Goal: Task Accomplishment & Management: Use online tool/utility

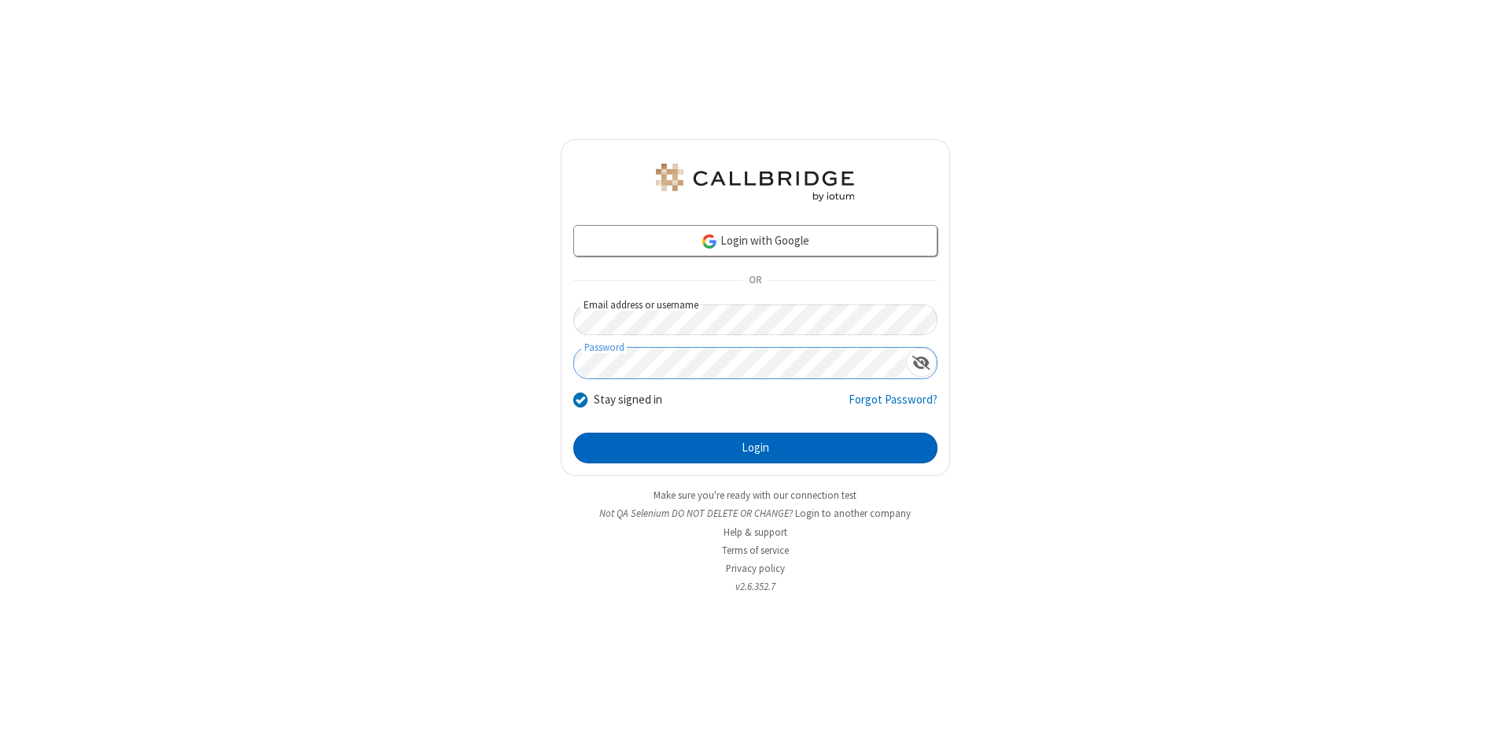
click at [755, 448] on button "Login" at bounding box center [755, 448] width 364 height 31
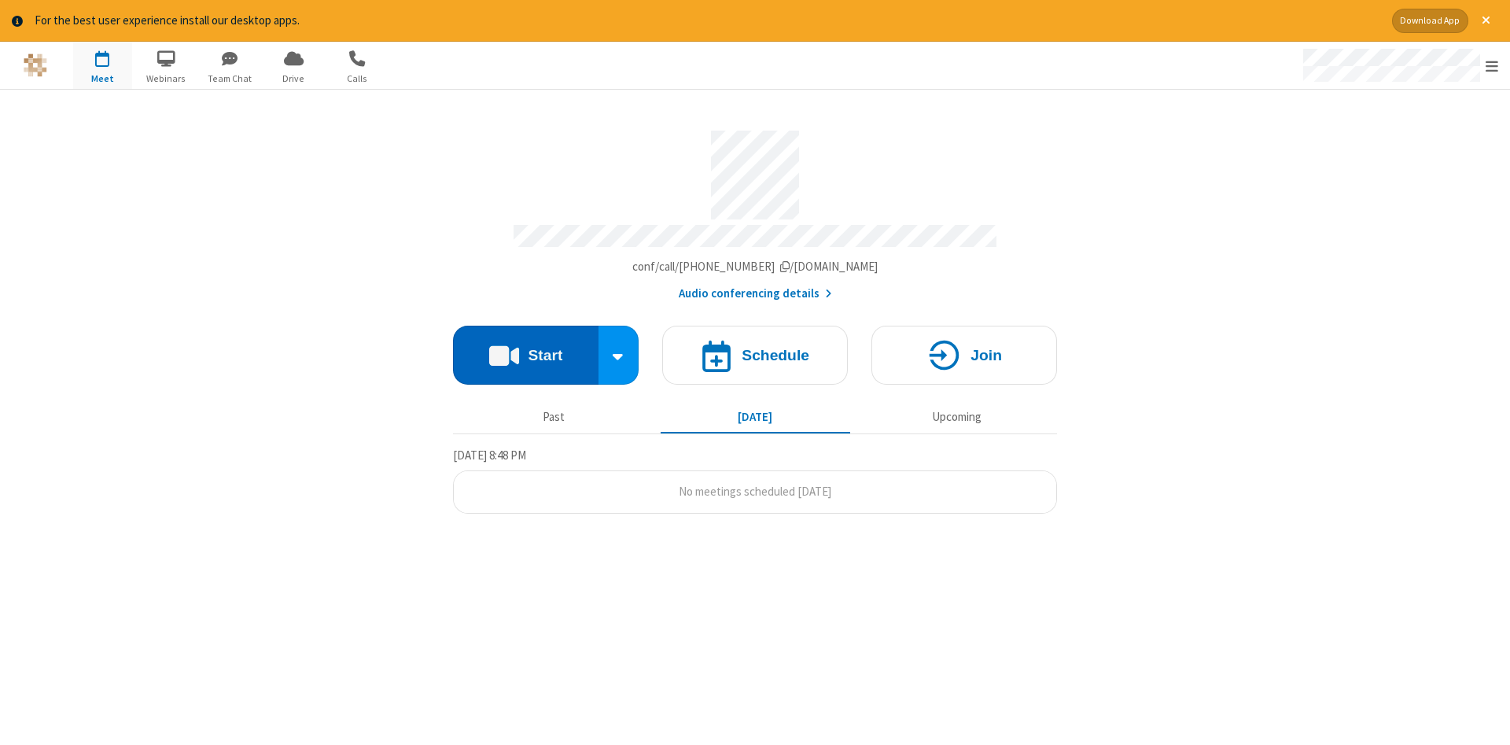
click at [525, 349] on button "Start" at bounding box center [525, 355] width 145 height 59
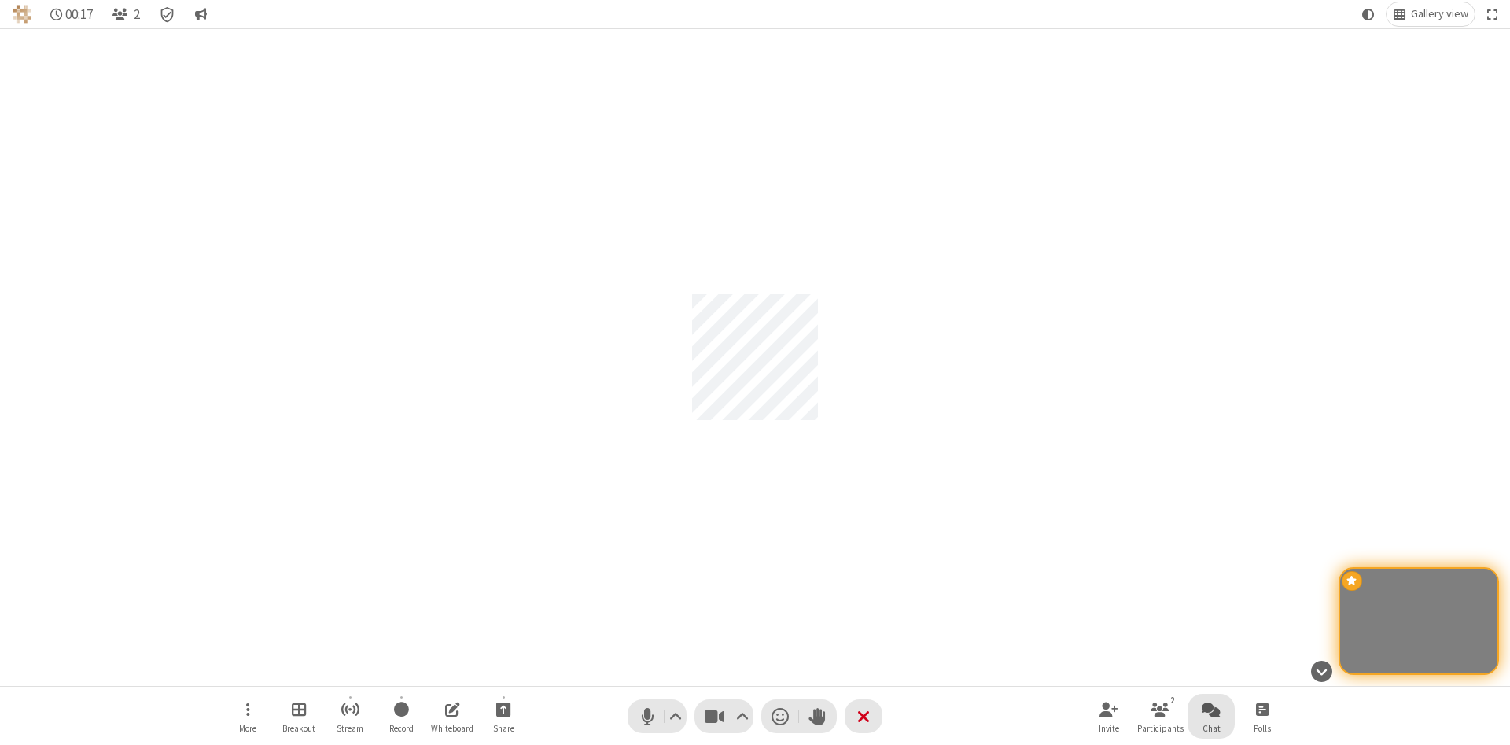
click at [1211, 709] on span "Open chat" at bounding box center [1211, 709] width 19 height 20
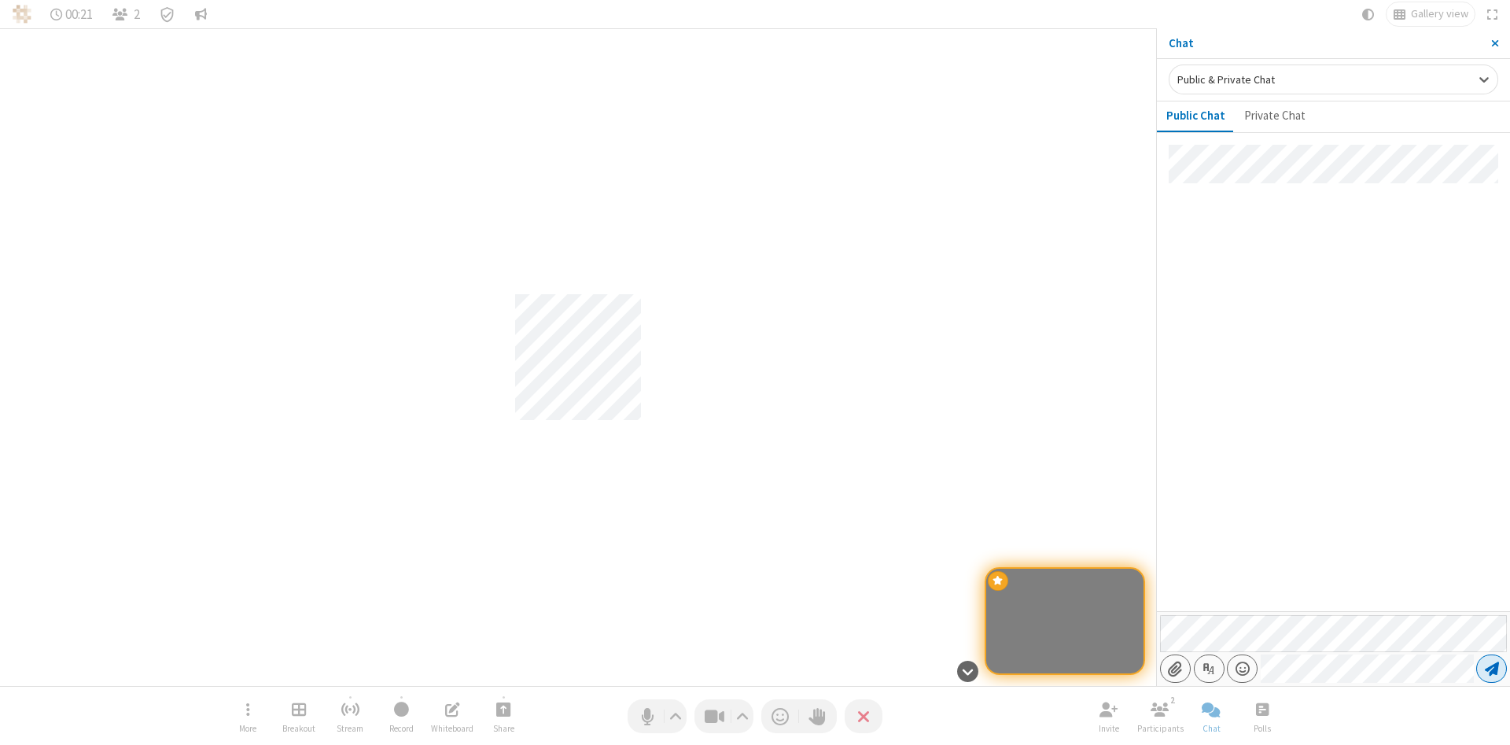
click at [1491, 668] on span "Send message" at bounding box center [1492, 669] width 14 height 16
